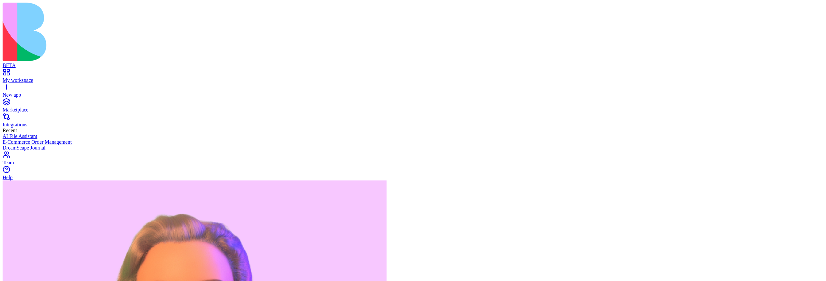
scroll to position [2341, 0]
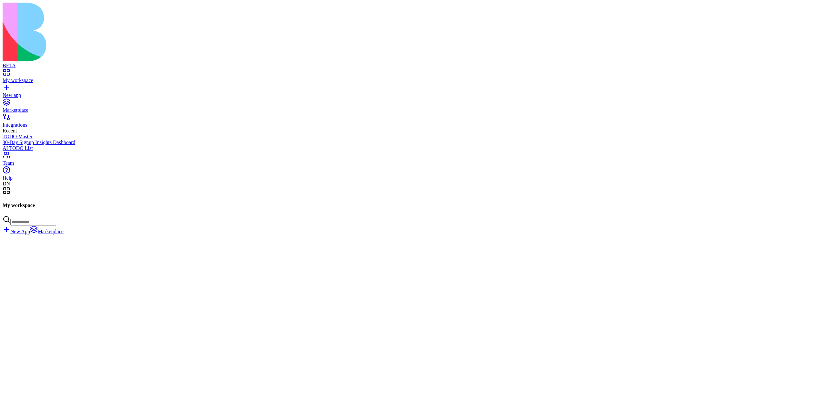
scroll to position [25722, 0]
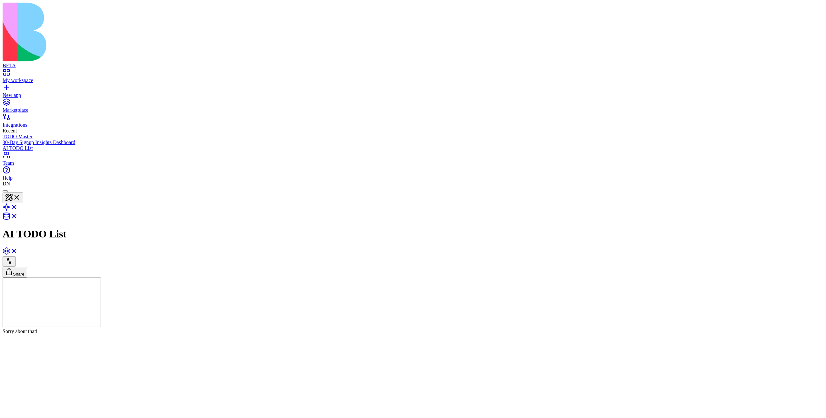
click at [630, 187] on header "AI TODO List Share" at bounding box center [413, 232] width 821 height 91
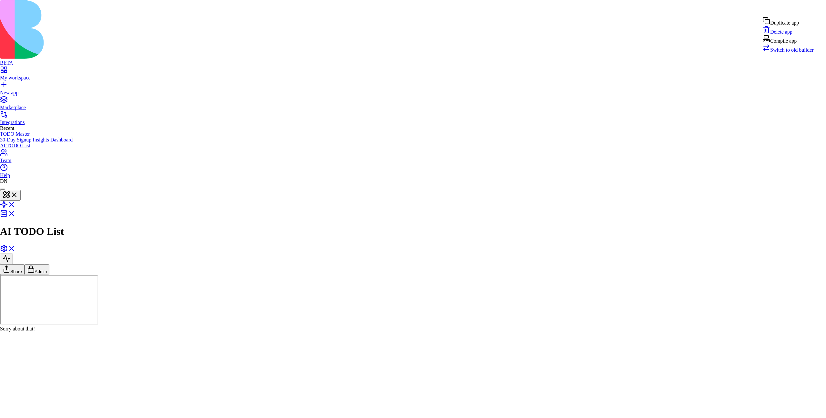
click at [802, 44] on div "Compile app" at bounding box center [788, 39] width 51 height 9
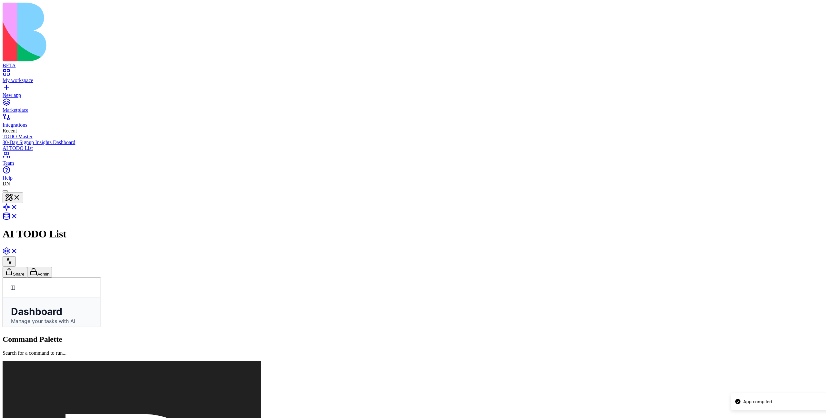
drag, startPoint x: 737, startPoint y: 406, endPoint x: 826, endPoint y: 376, distance: 93.9
click at [826, 393] on li "App compiled" at bounding box center [788, 401] width 115 height 17
click at [3, 277] on span "My Tasks" at bounding box center [3, 277] width 0 height 0
click at [3, 277] on link "AI Assistant" at bounding box center [3, 277] width 0 height 0
click at [3, 277] on link "My Tasks" at bounding box center [3, 277] width 0 height 0
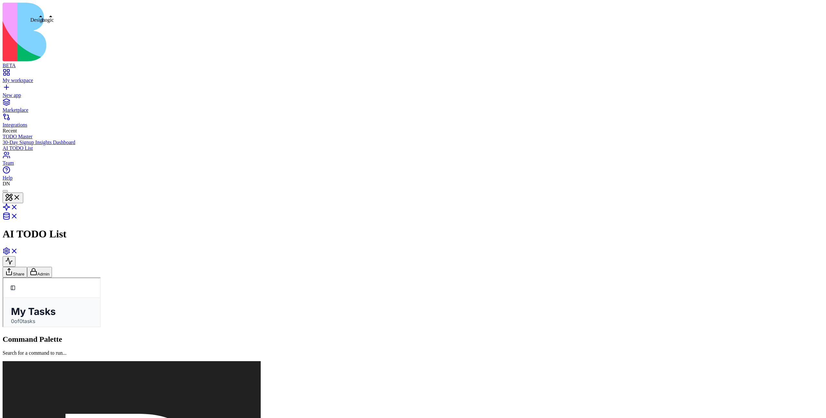
click at [18, 206] on link at bounding box center [10, 208] width 15 height 5
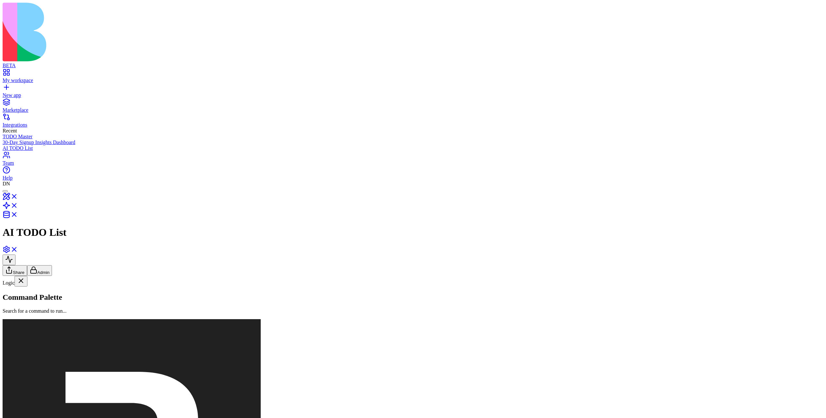
click at [30, 286] on button "Actions" at bounding box center [16, 291] width 27 height 11
click at [50, 286] on div "Actions GenerateTaskDescription CreateTaskwithAIDescription" at bounding box center [40, 286] width 74 height 0
click at [15, 324] on button at bounding box center [9, 329] width 13 height 11
click at [5, 191] on div at bounding box center [5, 191] width 0 height 0
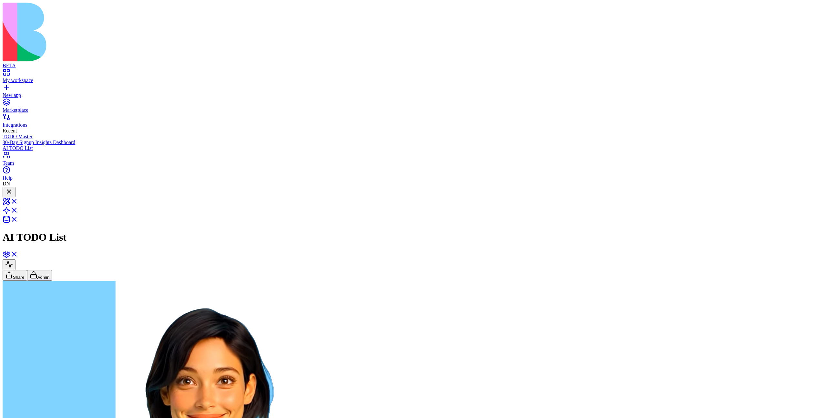
click at [13, 188] on div at bounding box center [9, 192] width 8 height 9
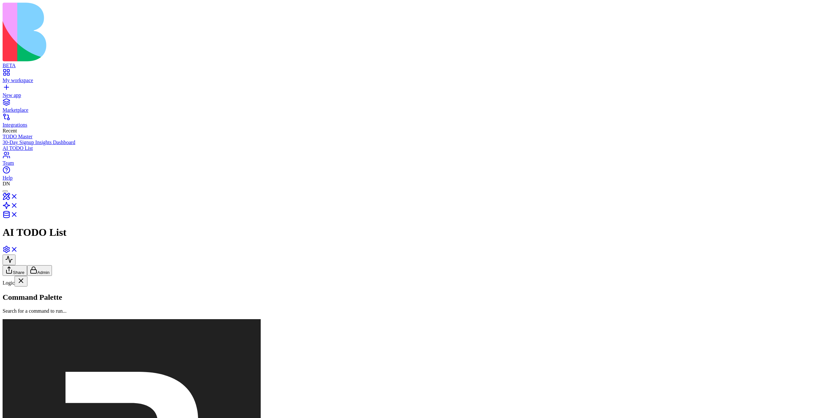
click at [5, 191] on div at bounding box center [5, 191] width 0 height 0
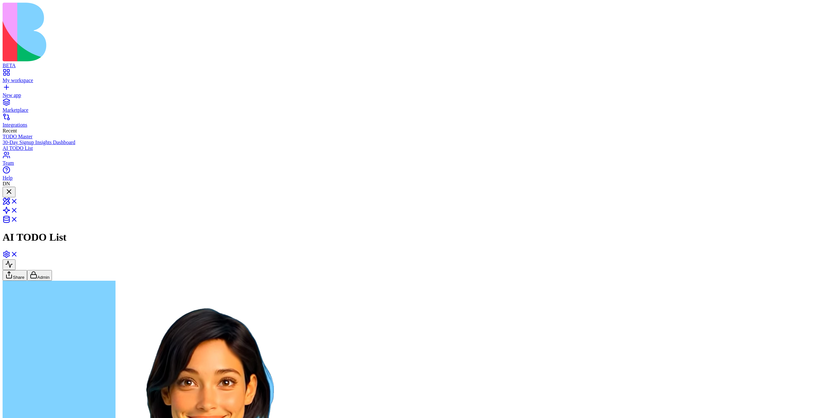
click at [13, 188] on div at bounding box center [9, 192] width 8 height 9
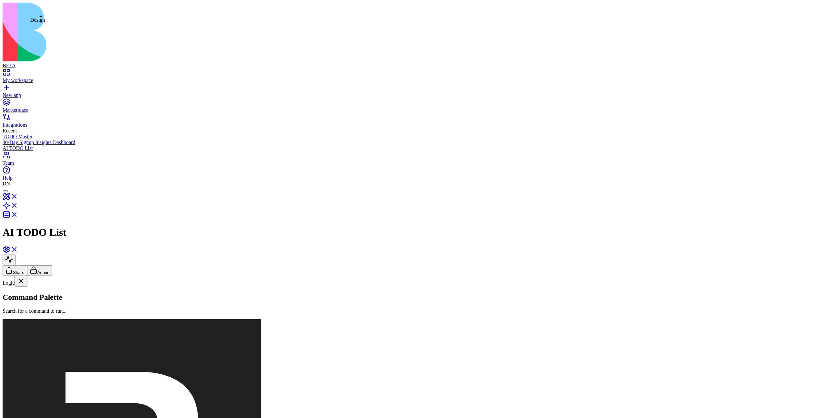
click at [18, 196] on link at bounding box center [10, 198] width 15 height 5
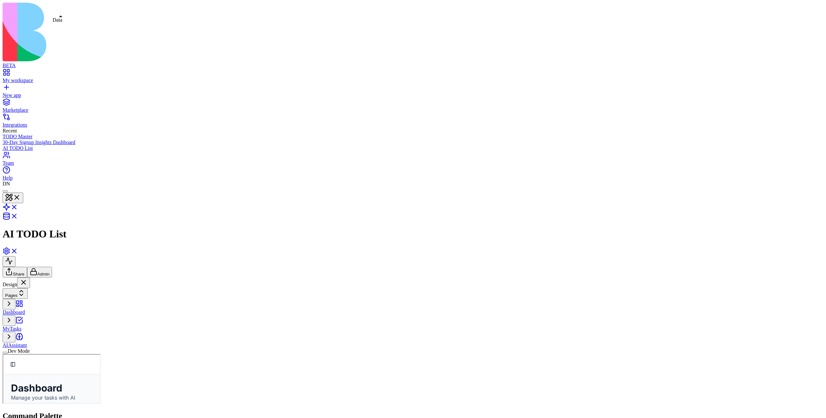
click at [18, 215] on link at bounding box center [10, 217] width 15 height 5
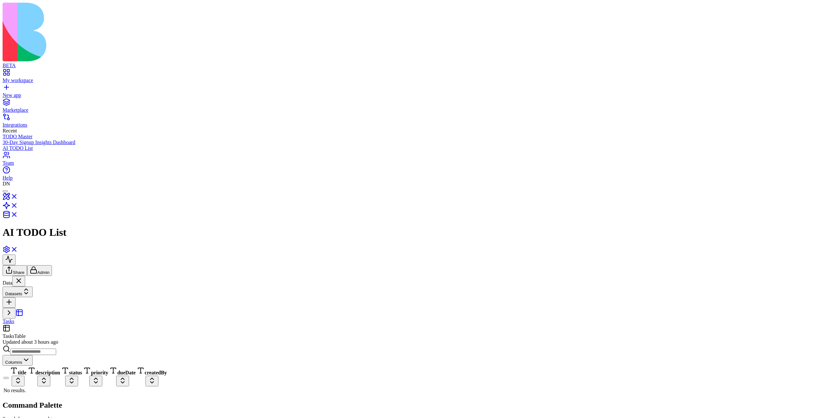
click at [5, 191] on div at bounding box center [5, 191] width 0 height 0
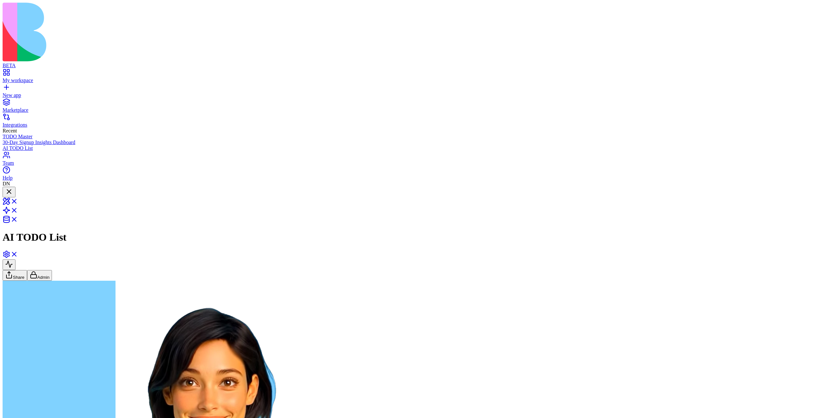
click at [3, 187] on button at bounding box center [9, 192] width 13 height 11
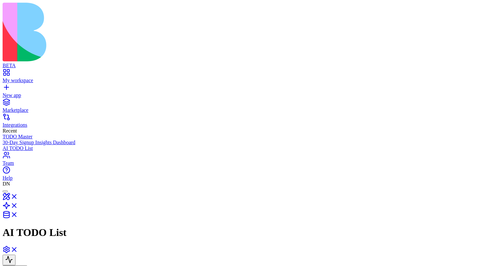
click at [199, 187] on header "AI TODO List Share" at bounding box center [244, 231] width 483 height 89
click at [43, 265] on button "Invite & Share" at bounding box center [23, 270] width 40 height 11
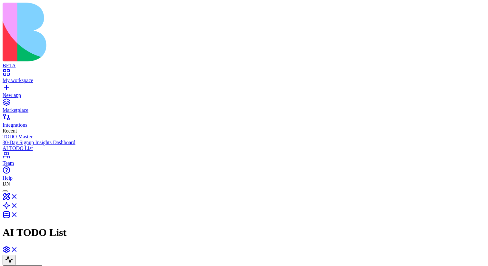
click at [43, 265] on button "Invite & Share" at bounding box center [23, 270] width 40 height 11
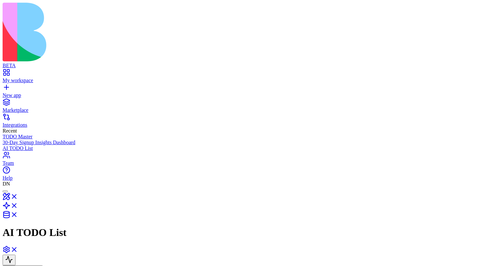
click at [43, 265] on button "Invite & Share" at bounding box center [23, 270] width 40 height 11
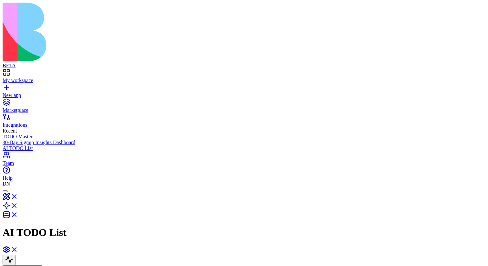
click at [43, 265] on button "Invite & Share" at bounding box center [23, 270] width 40 height 11
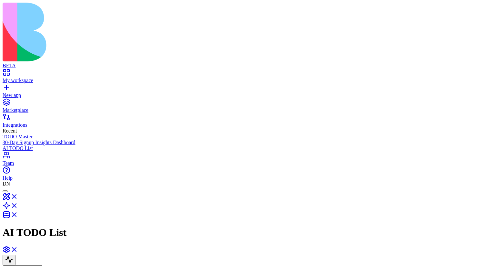
click at [43, 265] on button "Invite & Share" at bounding box center [23, 270] width 40 height 11
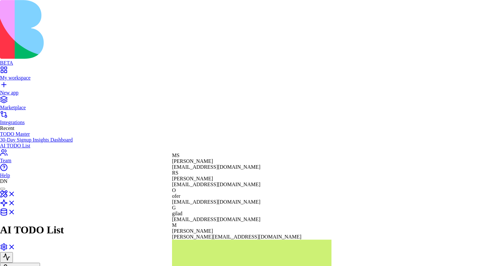
click at [213, 158] on span "Marina Sokolov" at bounding box center [192, 160] width 41 height 5
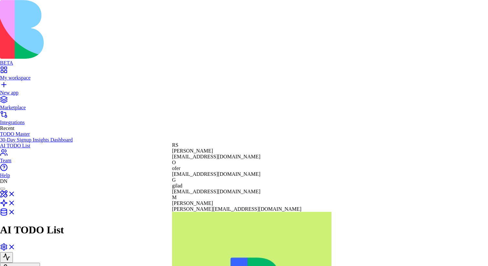
click at [216, 166] on div "ofer" at bounding box center [251, 168] width 159 height 6
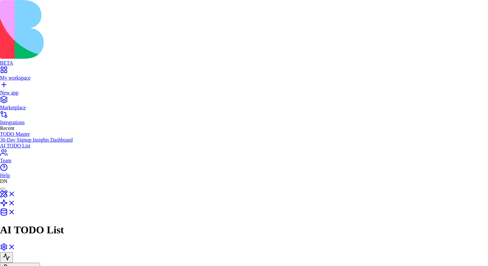
type input "*"
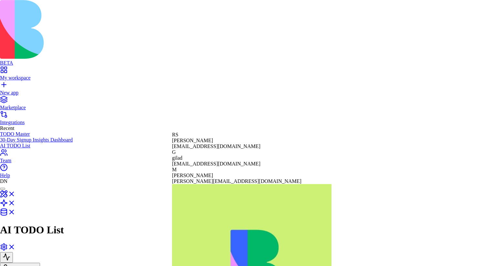
click at [213, 138] on span "Rotem Shay" at bounding box center [192, 140] width 41 height 5
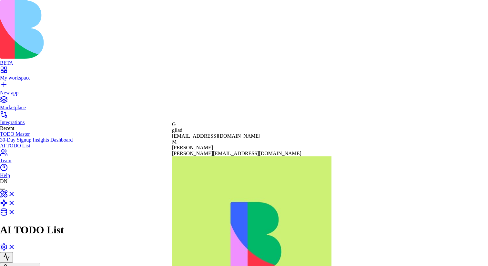
click at [228, 128] on div "gilad" at bounding box center [251, 130] width 159 height 6
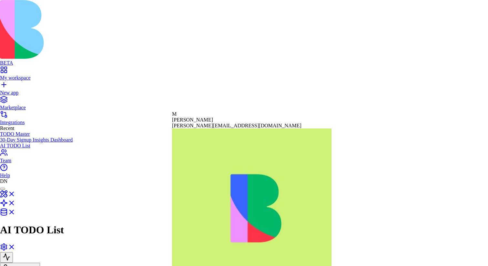
click at [223, 125] on span "[PERSON_NAME][EMAIL_ADDRESS][DOMAIN_NAME]" at bounding box center [236, 125] width 129 height 5
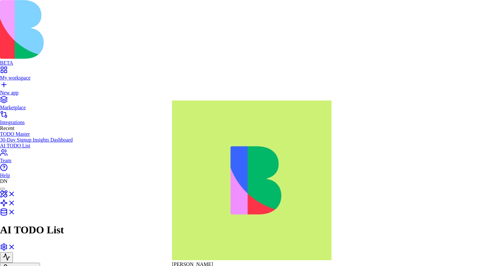
click at [227, 116] on div "Dan Ofir dan@blocks.diy" at bounding box center [251, 186] width 159 height 172
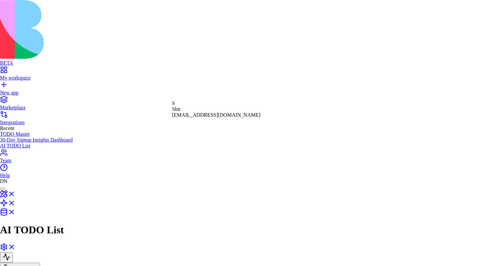
click at [210, 114] on span "shir@blocks.diy" at bounding box center [216, 114] width 88 height 5
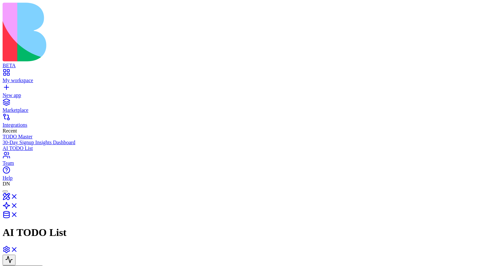
click at [43, 265] on button "Invite & Share" at bounding box center [23, 270] width 40 height 11
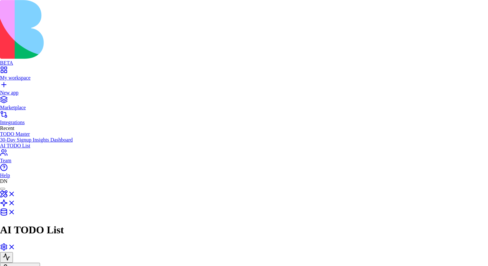
click at [291, 163] on div "Remove access" at bounding box center [289, 160] width 38 height 6
click at [293, 184] on div "Remove access" at bounding box center [289, 181] width 38 height 6
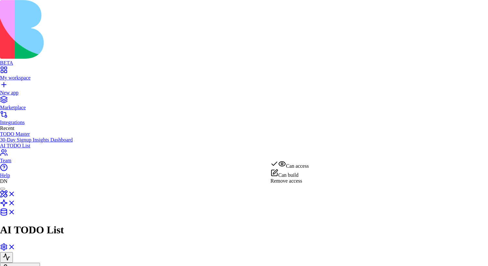
click at [290, 184] on div "Remove access" at bounding box center [289, 181] width 38 height 6
click at [295, 158] on div at bounding box center [289, 158] width 38 height 0
click at [294, 163] on div "Remove access" at bounding box center [289, 161] width 38 height 6
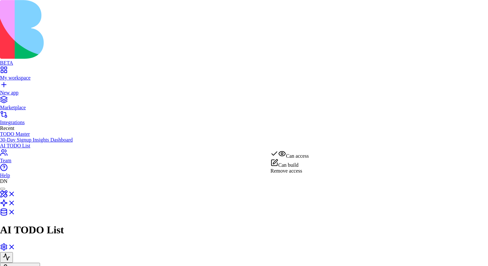
click at [294, 174] on div "Remove access" at bounding box center [289, 171] width 38 height 6
click at [294, 184] on div "Remove access" at bounding box center [289, 181] width 38 height 6
click at [296, 194] on div "Remove access" at bounding box center [289, 192] width 38 height 6
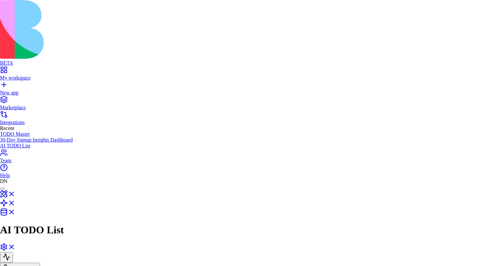
click at [295, 205] on div "Remove access" at bounding box center [289, 202] width 38 height 6
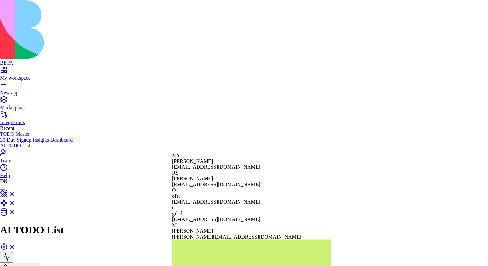
click at [227, 178] on div "Rotem Shay" at bounding box center [251, 179] width 159 height 6
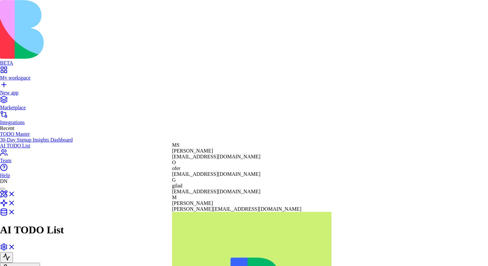
click at [229, 175] on div "O ofer ofer@blocks.diy" at bounding box center [251, 167] width 159 height 17
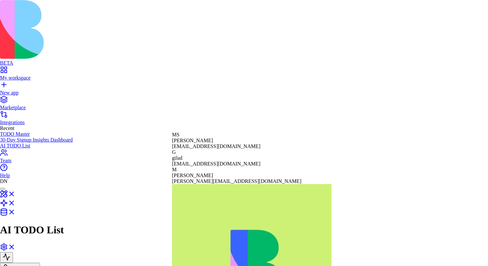
click at [231, 191] on div "Dan Ofir dan@blocks.diy" at bounding box center [251, 270] width 159 height 172
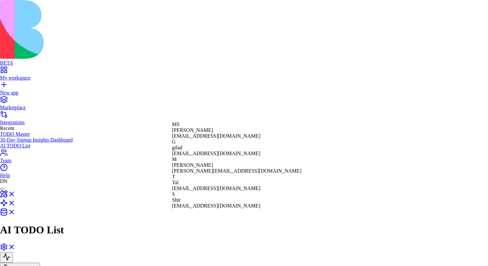
click at [231, 162] on div "michal" at bounding box center [236, 165] width 129 height 6
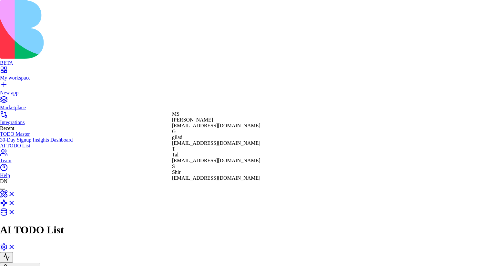
click at [227, 158] on div "T Tal tal@blocks.diy" at bounding box center [216, 154] width 88 height 17
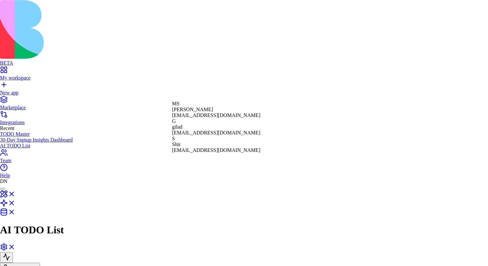
click at [234, 118] on div "MS Marina Sokolov marina@blocks.diy" at bounding box center [216, 109] width 88 height 17
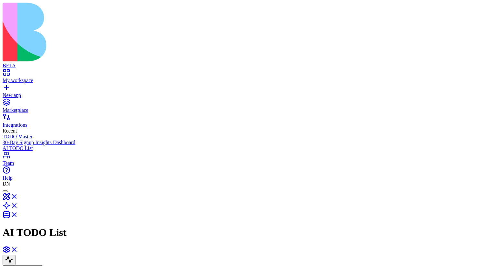
click at [43, 265] on button "Invite & Share" at bounding box center [23, 270] width 40 height 11
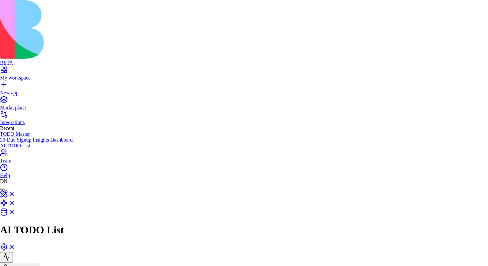
paste input "**********"
paste input "email"
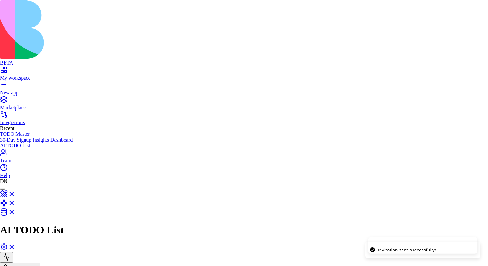
type input "**********"
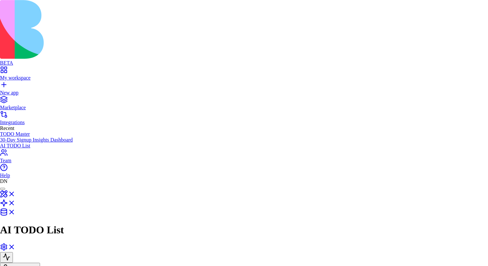
click at [294, 186] on div "Remove access" at bounding box center [286, 184] width 32 height 6
click at [300, 207] on div "Remove access" at bounding box center [286, 204] width 32 height 6
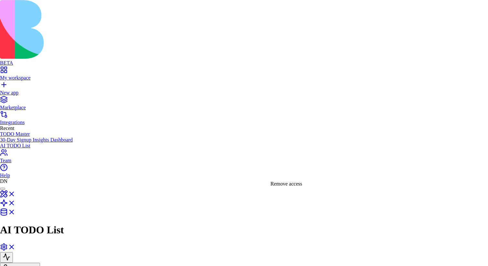
click at [293, 187] on div "Remove access" at bounding box center [286, 184] width 32 height 6
click at [299, 197] on div "Remove access" at bounding box center [286, 194] width 32 height 6
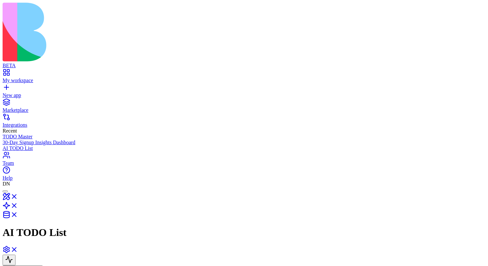
click at [41, 166] on div "Team" at bounding box center [244, 163] width 483 height 6
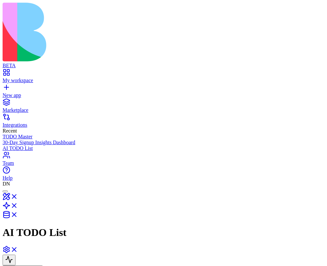
click at [43, 265] on button "Invite & Share" at bounding box center [23, 270] width 40 height 11
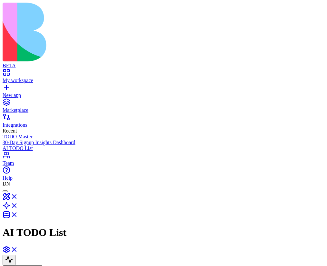
click at [43, 265] on button "Invite & Share" at bounding box center [23, 270] width 40 height 11
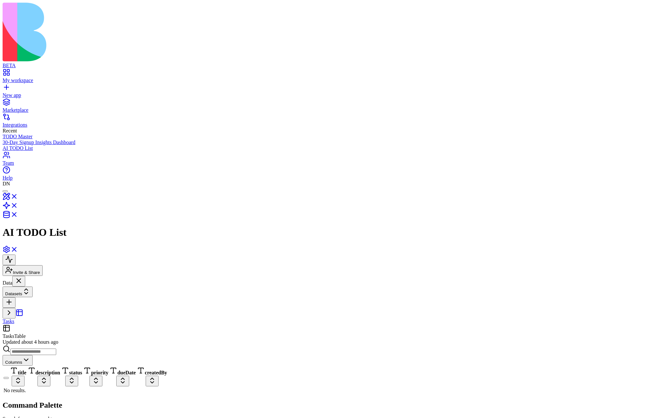
click at [227, 265] on div "Columns title description status priority dueDate createdBy No results." at bounding box center [333, 369] width 660 height 49
click at [43, 265] on button "Invite & Share" at bounding box center [23, 270] width 40 height 11
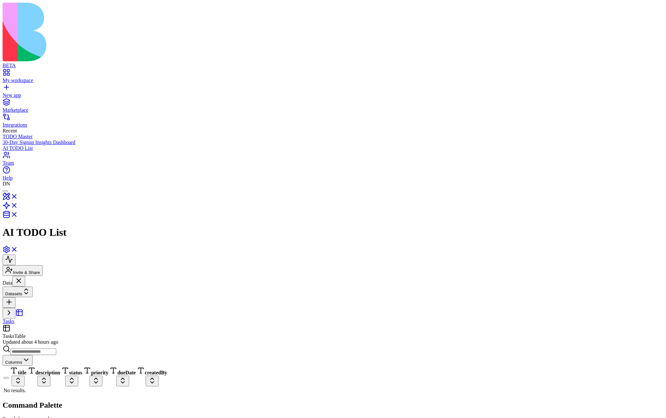
click at [43, 265] on button "Invite & Share" at bounding box center [23, 270] width 40 height 11
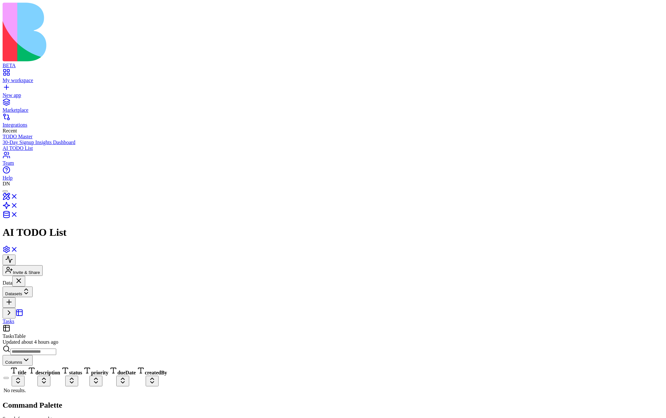
click at [43, 265] on button "Invite & Share" at bounding box center [23, 270] width 40 height 11
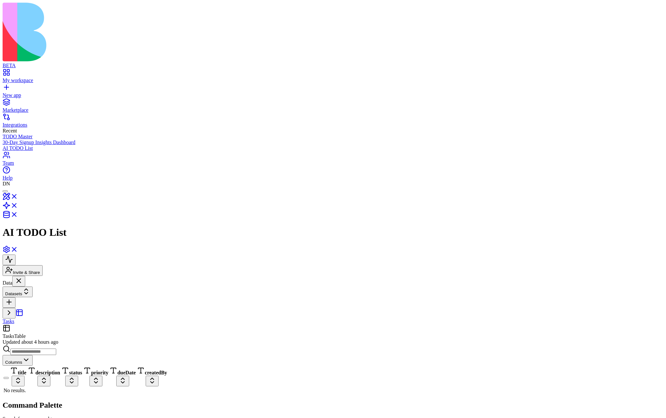
click at [43, 265] on button "Invite & Share" at bounding box center [23, 270] width 40 height 11
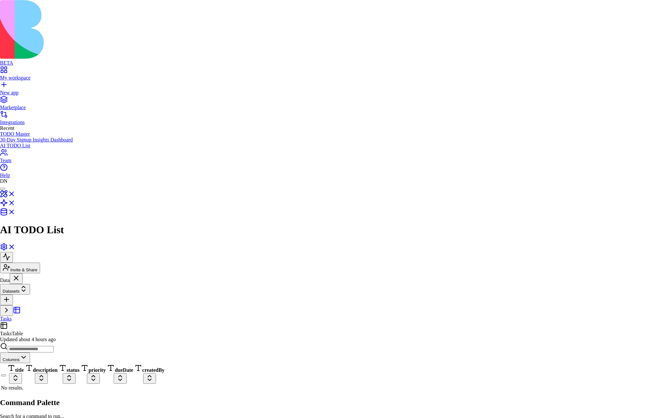
type input "******"
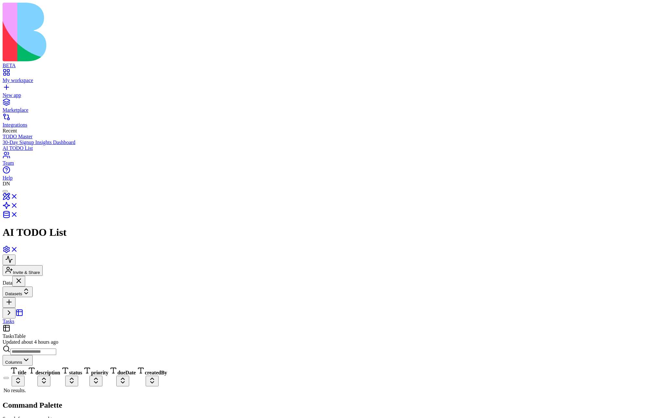
click at [43, 265] on button "Invite & Share" at bounding box center [23, 270] width 40 height 11
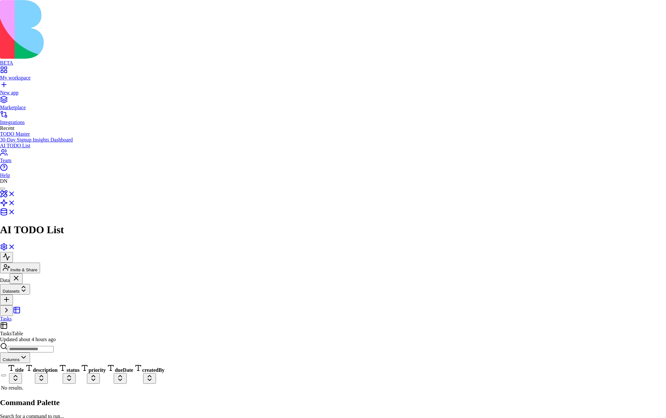
type input "**********"
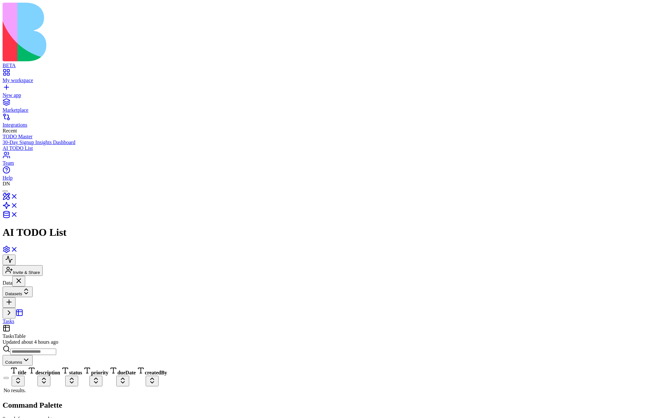
click at [43, 265] on button "Invite & Share" at bounding box center [23, 270] width 40 height 11
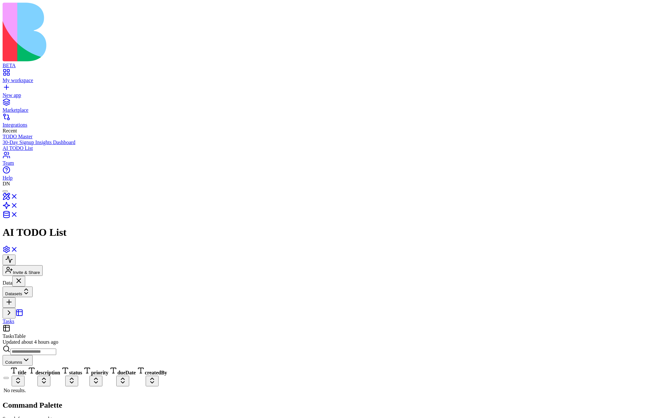
click at [18, 196] on link at bounding box center [10, 198] width 15 height 5
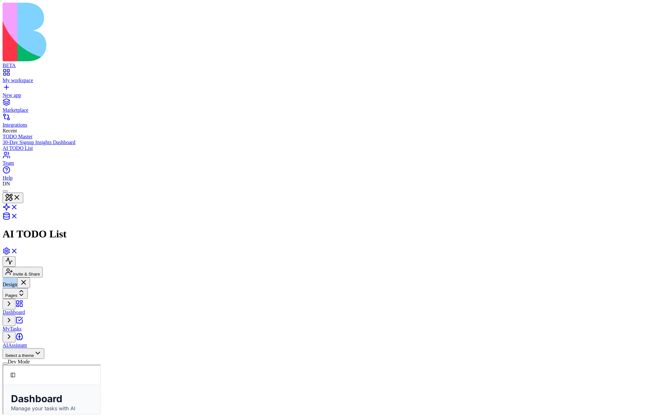
click at [28, 288] on button "Pages" at bounding box center [15, 293] width 25 height 11
click at [32, 299] on div "Dashboard MyTasks AIAssistant" at bounding box center [40, 323] width 74 height 49
click at [28, 288] on button "Pages" at bounding box center [15, 293] width 25 height 11
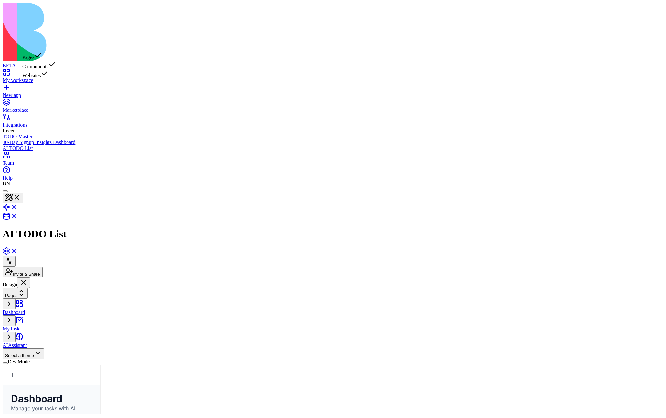
click at [28, 288] on button "Pages" at bounding box center [15, 293] width 25 height 11
click at [42, 299] on div "Dashboard MyTasks AIAssistant" at bounding box center [40, 323] width 74 height 49
click at [28, 288] on button "Pages" at bounding box center [15, 293] width 25 height 11
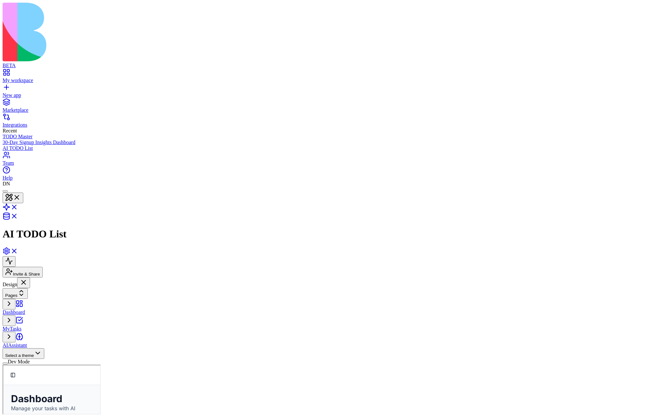
click at [28, 288] on button "Pages" at bounding box center [15, 293] width 25 height 11
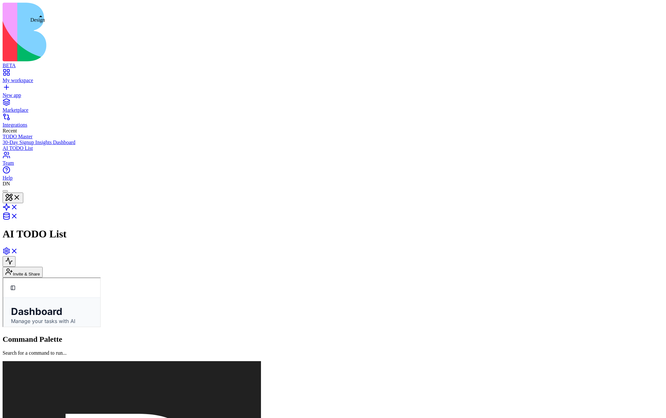
click at [23, 192] on button at bounding box center [13, 197] width 21 height 11
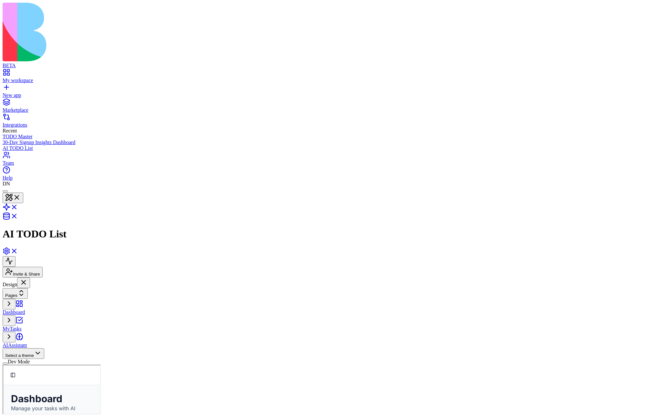
click at [28, 288] on button "Pages" at bounding box center [15, 293] width 25 height 11
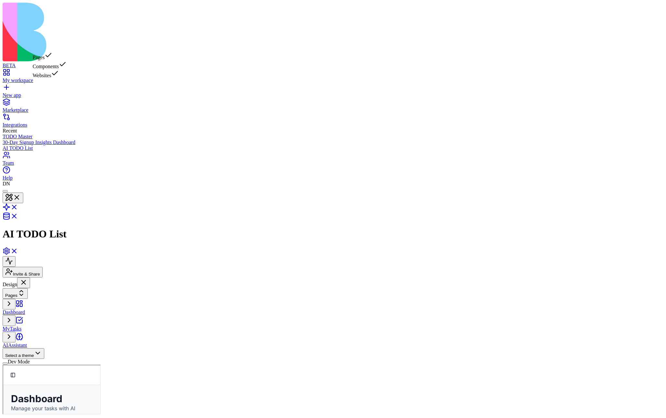
click at [28, 288] on button "Pages" at bounding box center [15, 293] width 25 height 11
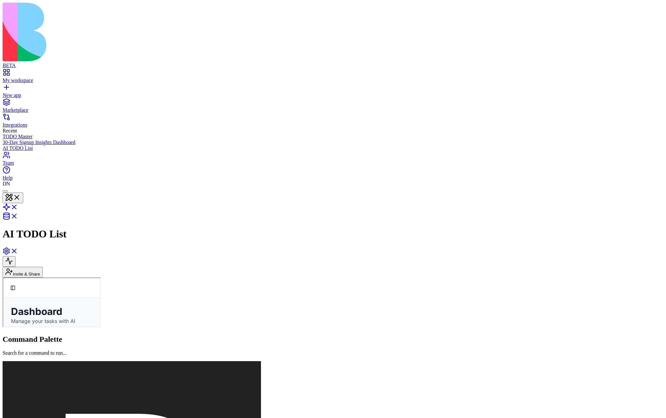
click at [3, 277] on div "TaskMaster AI-Powered Tasks" at bounding box center [3, 277] width 0 height 0
click at [23, 192] on button at bounding box center [13, 197] width 21 height 11
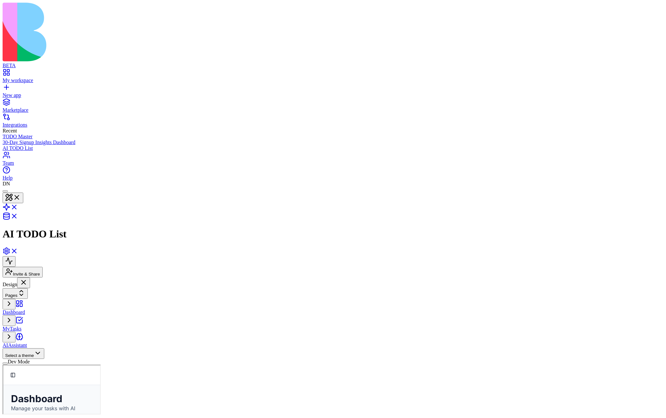
click at [28, 288] on button "Pages" at bounding box center [15, 293] width 25 height 11
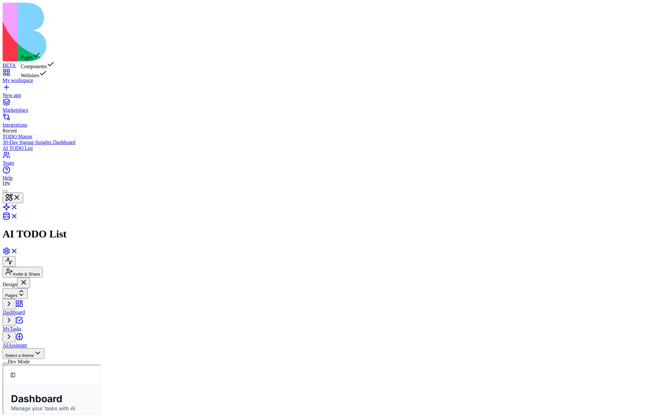
click at [28, 288] on button "Pages" at bounding box center [15, 293] width 25 height 11
click at [46, 392] on html "BETA My workspace New app Marketplace Integrations Recent TODO Master 30-Day Si…" at bounding box center [333, 419] width 666 height 839
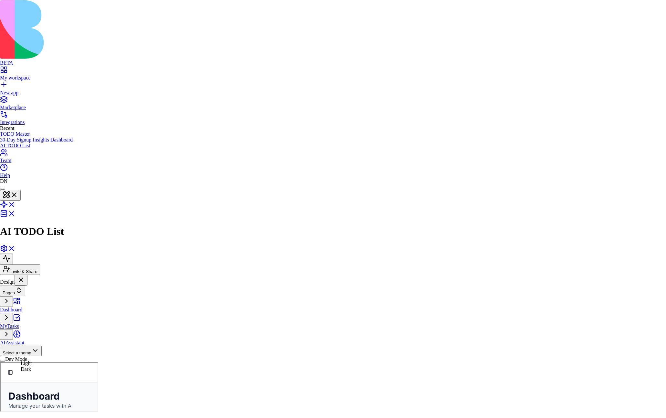
click at [47, 393] on html "BETA My workspace New app Marketplace Integrations Recent TODO Master 30-Day Si…" at bounding box center [333, 418] width 666 height 837
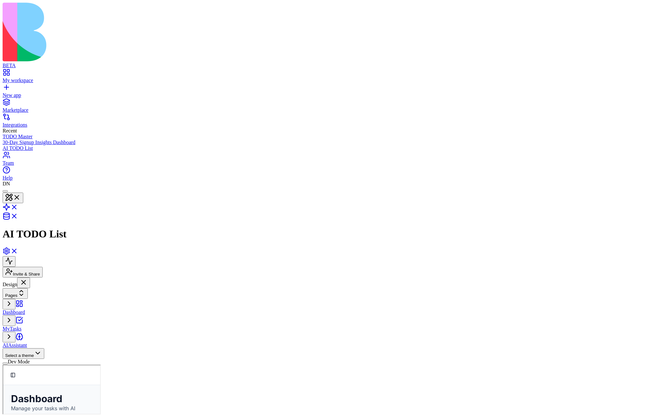
click at [51, 392] on html "BETA My workspace New app Marketplace Integrations Recent TODO Master 30-Day Si…" at bounding box center [333, 419] width 666 height 839
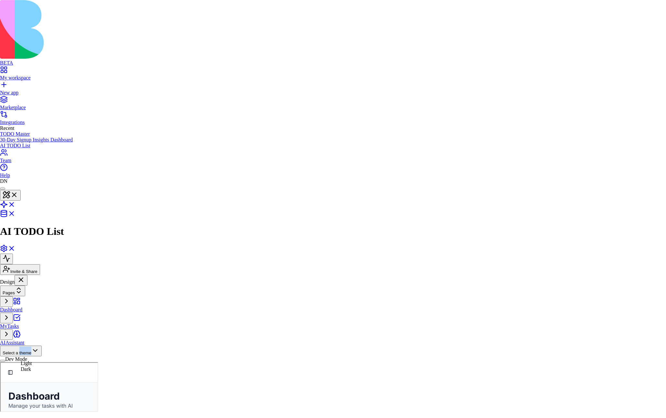
click at [51, 392] on html "BETA My workspace New app Marketplace Integrations Recent TODO Master 30-Day Si…" at bounding box center [333, 418] width 666 height 837
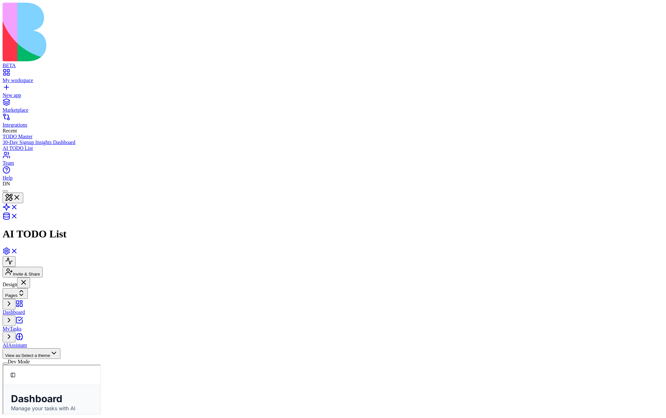
click at [42, 394] on html "BETA My workspace New app Marketplace Integrations Recent TODO Master 30-Day Si…" at bounding box center [333, 419] width 666 height 839
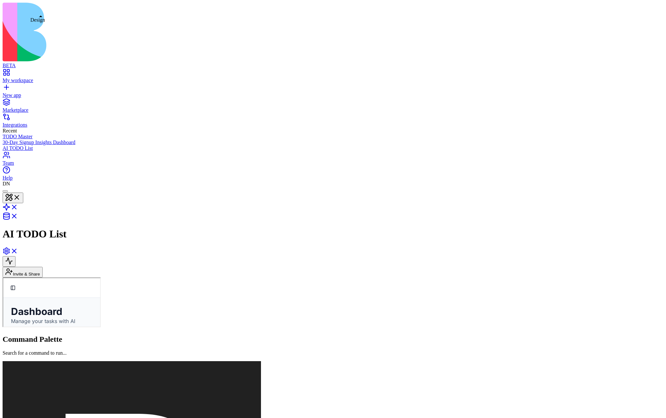
click at [23, 192] on button at bounding box center [13, 197] width 21 height 11
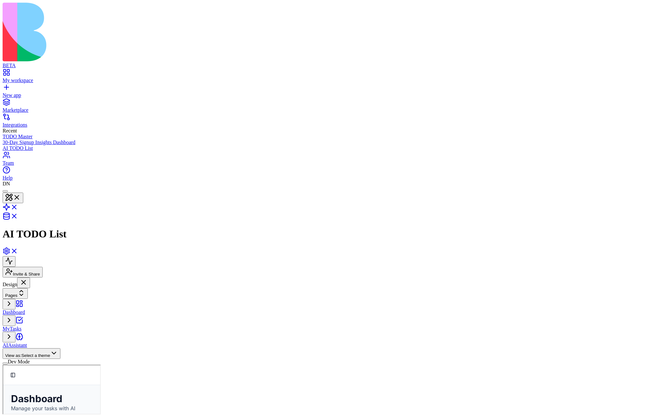
click at [61, 393] on html "BETA My workspace New app Marketplace Integrations Recent TODO Master 30-Day Si…" at bounding box center [333, 419] width 666 height 839
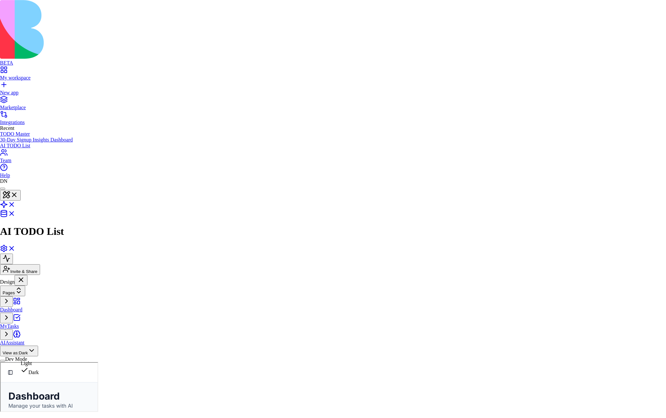
click at [53, 392] on html "BETA My workspace New app Marketplace Integrations Recent TODO Master 30-Day Si…" at bounding box center [333, 418] width 666 height 837
click at [52, 393] on html "BETA My workspace New app Marketplace Integrations Recent TODO Master 30-Day Si…" at bounding box center [333, 418] width 666 height 837
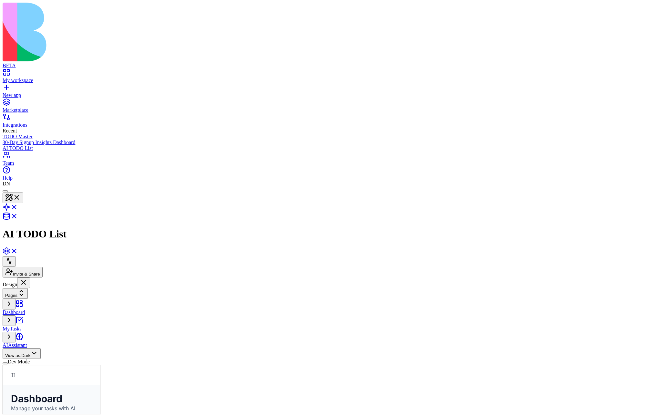
click at [8, 87] on link "New app" at bounding box center [333, 93] width 660 height 12
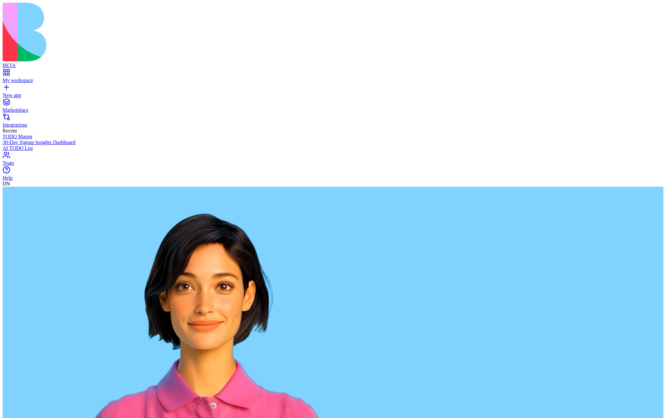
type textarea "**********"
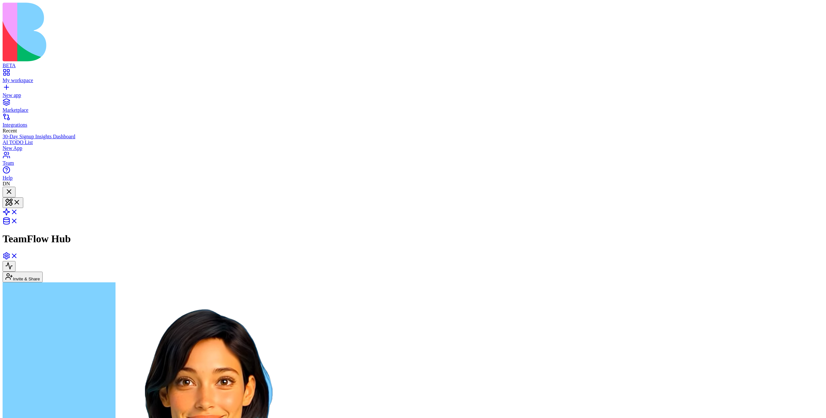
click at [43, 271] on button "Invite & Share" at bounding box center [23, 276] width 40 height 11
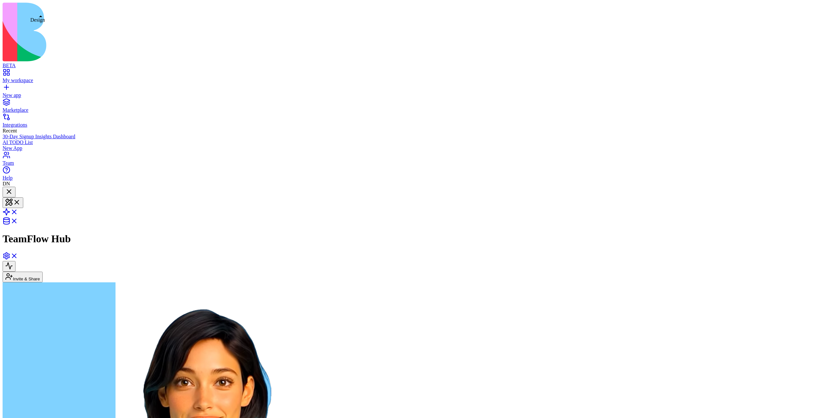
click at [23, 197] on button at bounding box center [13, 202] width 21 height 11
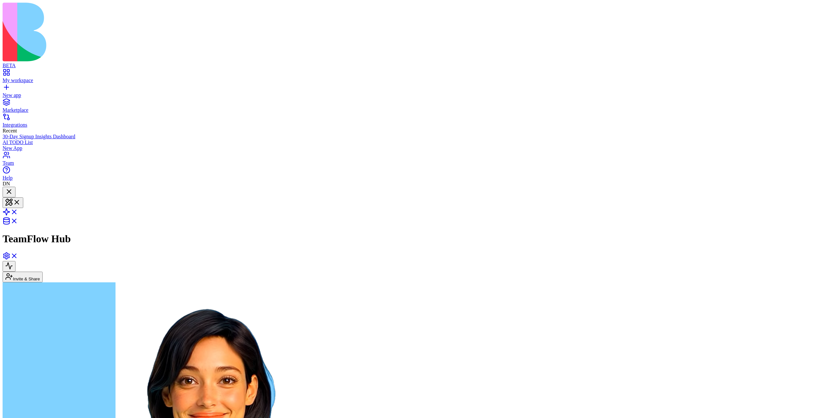
click at [43, 271] on button "Invite & Share" at bounding box center [23, 276] width 40 height 11
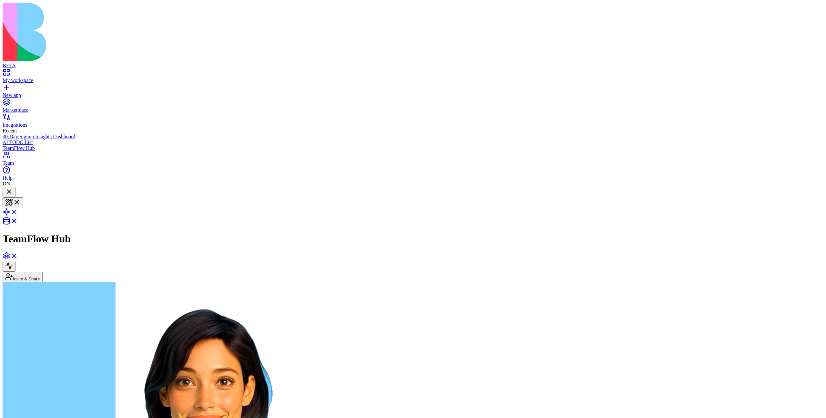
scroll to position [70, 0]
click at [23, 197] on button at bounding box center [13, 202] width 21 height 11
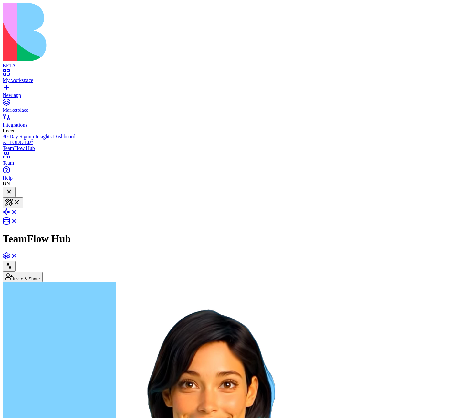
scroll to position [70, 0]
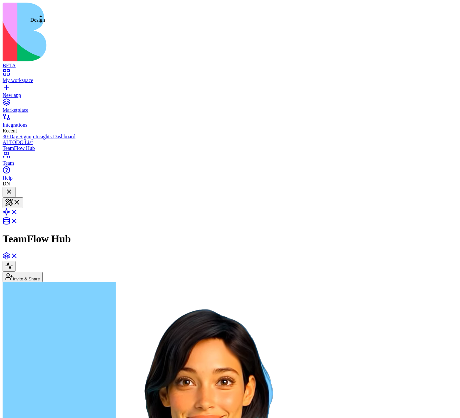
click at [23, 197] on button at bounding box center [13, 202] width 21 height 11
